Goal: Navigation & Orientation: Find specific page/section

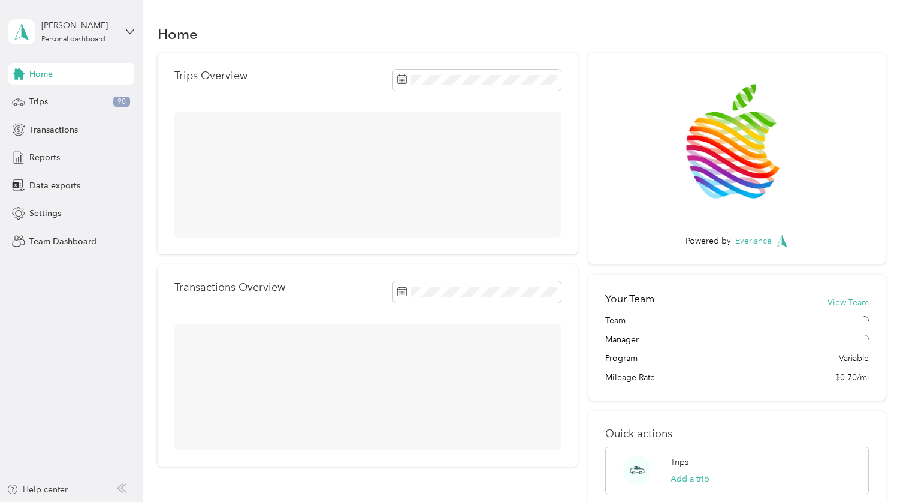
click at [494, 42] on div "Home" at bounding box center [521, 33] width 727 height 25
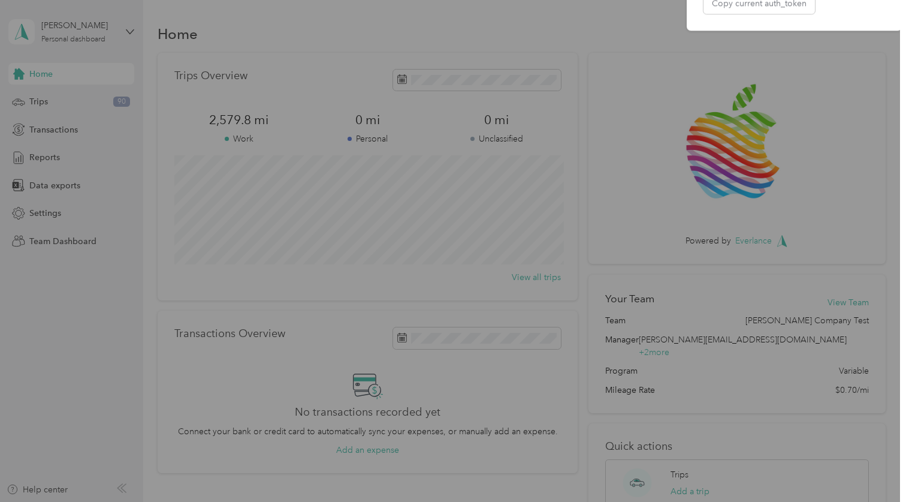
scroll to position [0, 32]
